Goal: Information Seeking & Learning: Learn about a topic

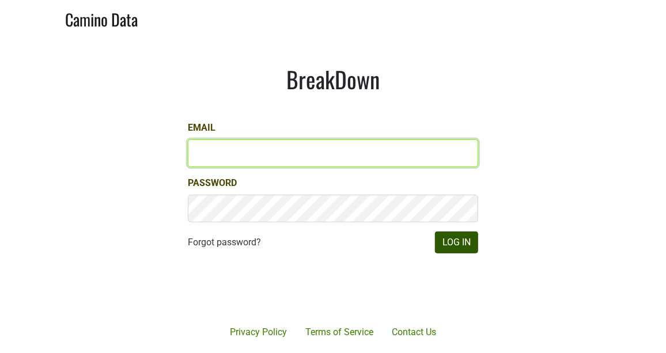
type input "[PERSON_NAME][EMAIL_ADDRESS][DOMAIN_NAME]"
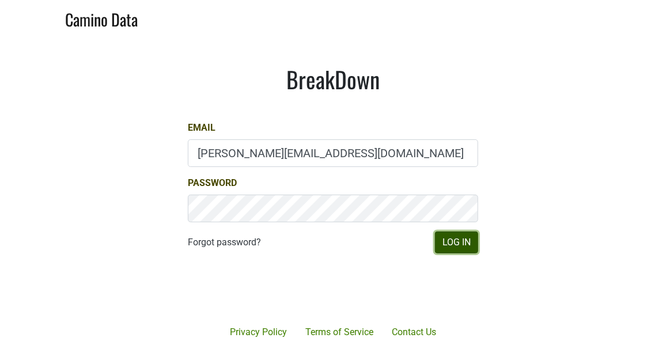
click at [452, 241] on button "Log In" at bounding box center [456, 243] width 43 height 22
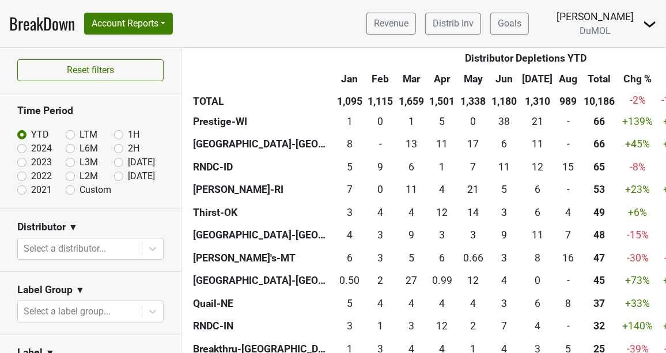
scroll to position [875, 0]
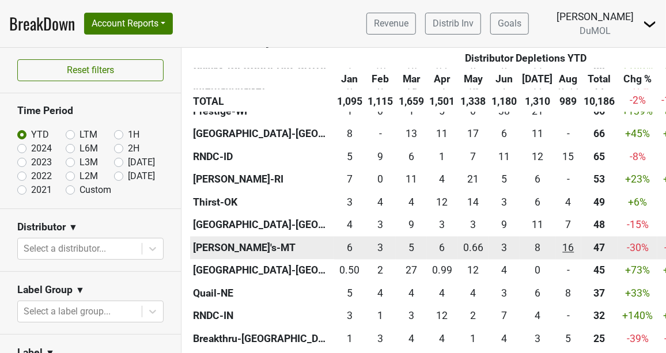
click at [558, 249] on div "16.33 16" at bounding box center [568, 248] width 20 height 15
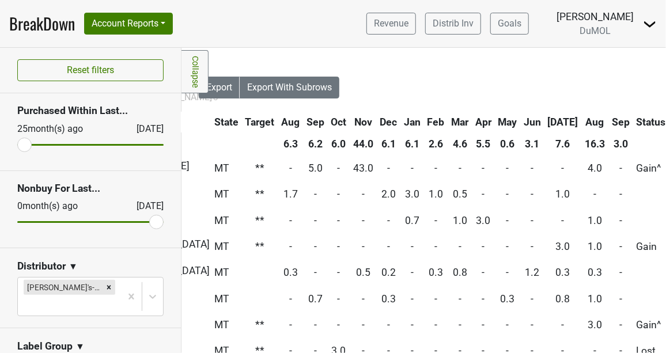
scroll to position [0, 270]
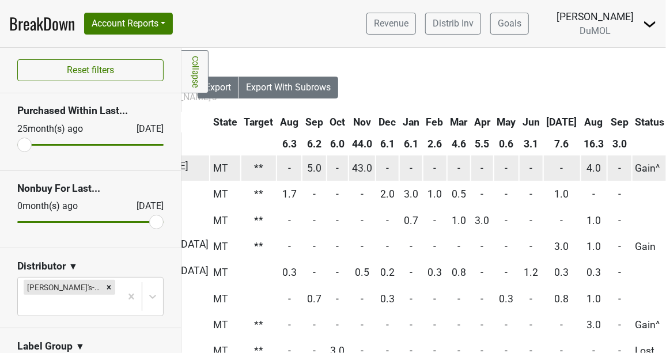
click at [586, 167] on span "4.0" at bounding box center [593, 168] width 14 height 12
click at [359, 172] on span "43.0" at bounding box center [362, 168] width 20 height 12
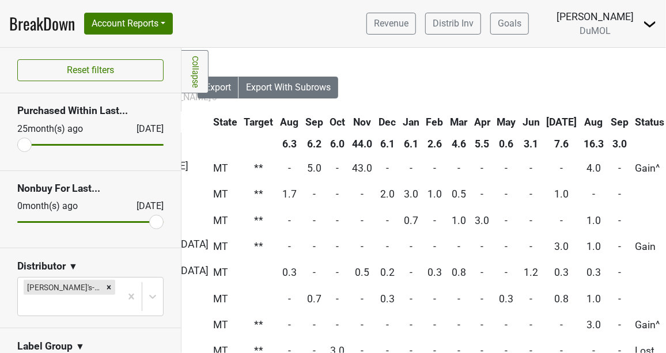
scroll to position [0, 0]
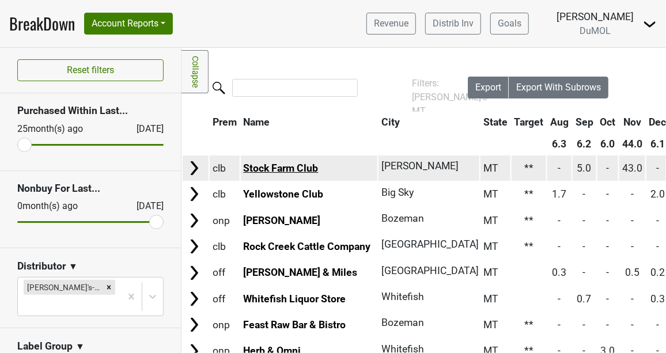
click at [285, 166] on link "Stock Farm Club" at bounding box center [280, 168] width 75 height 12
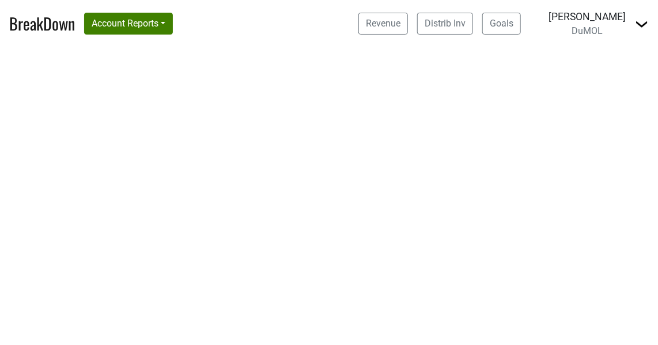
select select "CA"
